Goal: Transaction & Acquisition: Download file/media

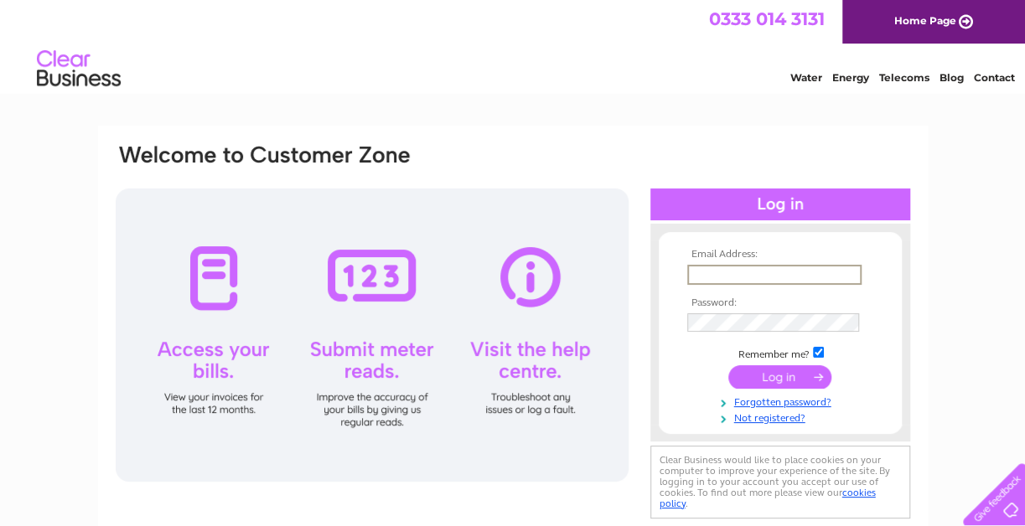
click at [716, 277] on input "text" at bounding box center [774, 275] width 174 height 20
type input "[PERSON_NAME][EMAIL_ADDRESS][PERSON_NAME][DOMAIN_NAME]"
click at [770, 379] on input "submit" at bounding box center [779, 377] width 103 height 23
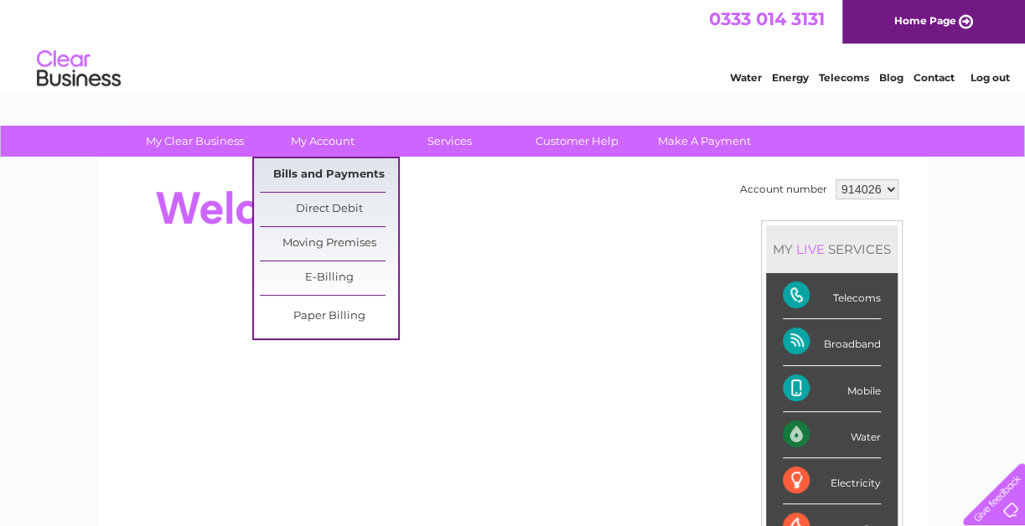
click at [335, 169] on link "Bills and Payments" at bounding box center [329, 175] width 138 height 34
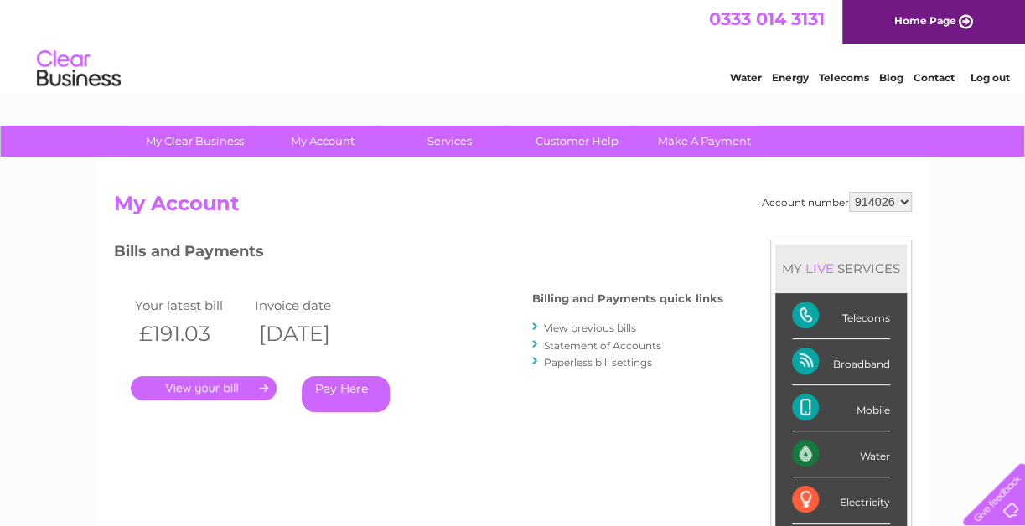
click at [571, 329] on link "View previous bills" at bounding box center [590, 328] width 92 height 13
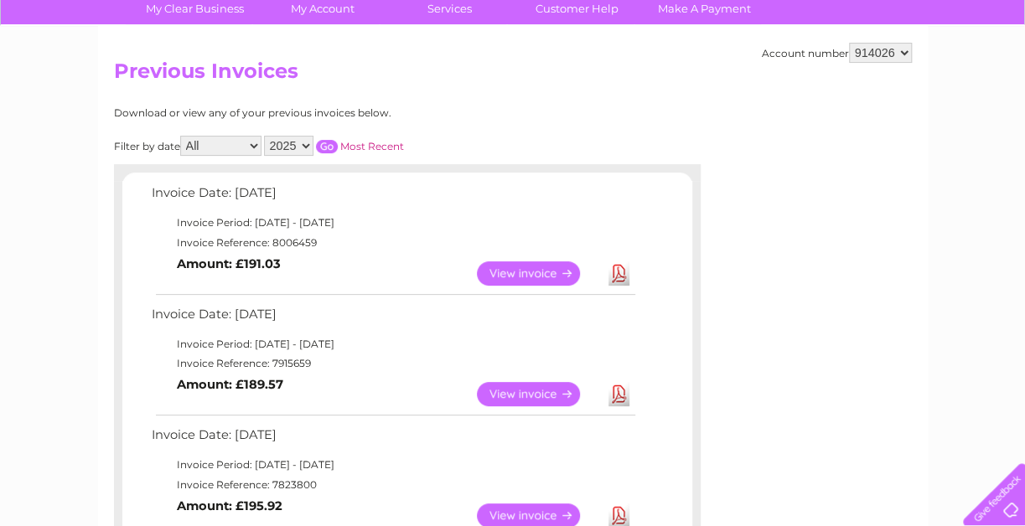
scroll to position [203, 0]
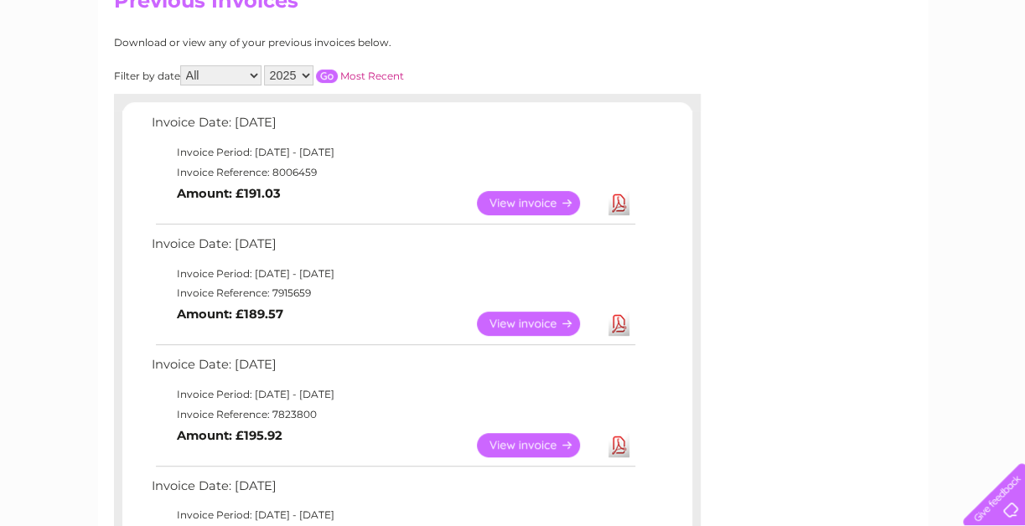
click at [613, 324] on link "Download" at bounding box center [618, 324] width 21 height 24
click at [618, 204] on link "Download" at bounding box center [618, 203] width 21 height 24
